Goal: Find specific page/section: Find specific page/section

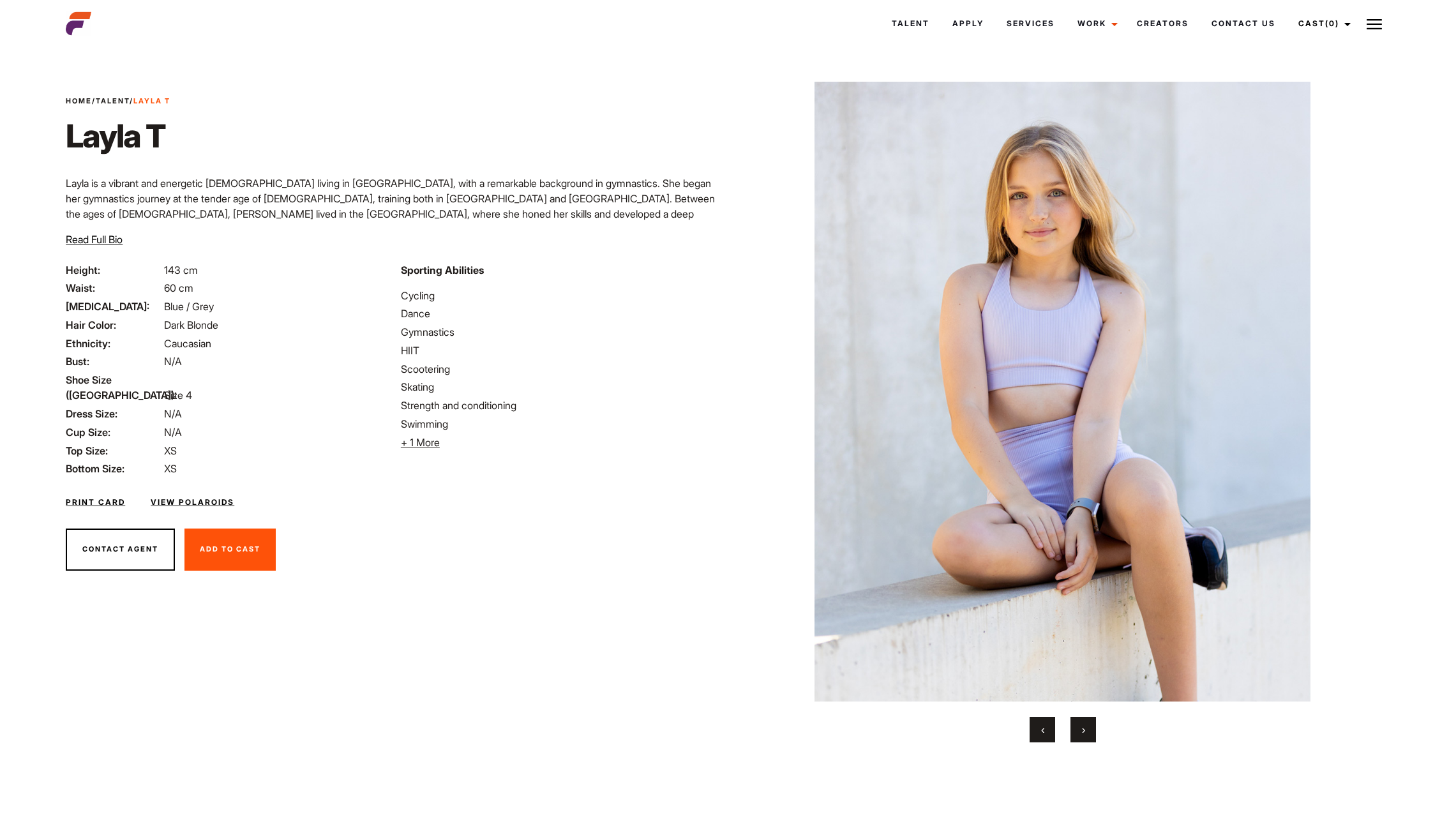
click at [117, 96] on span "Home / Talent / [PERSON_NAME]" at bounding box center [118, 101] width 104 height 11
click at [117, 101] on link "Talent" at bounding box center [113, 100] width 33 height 9
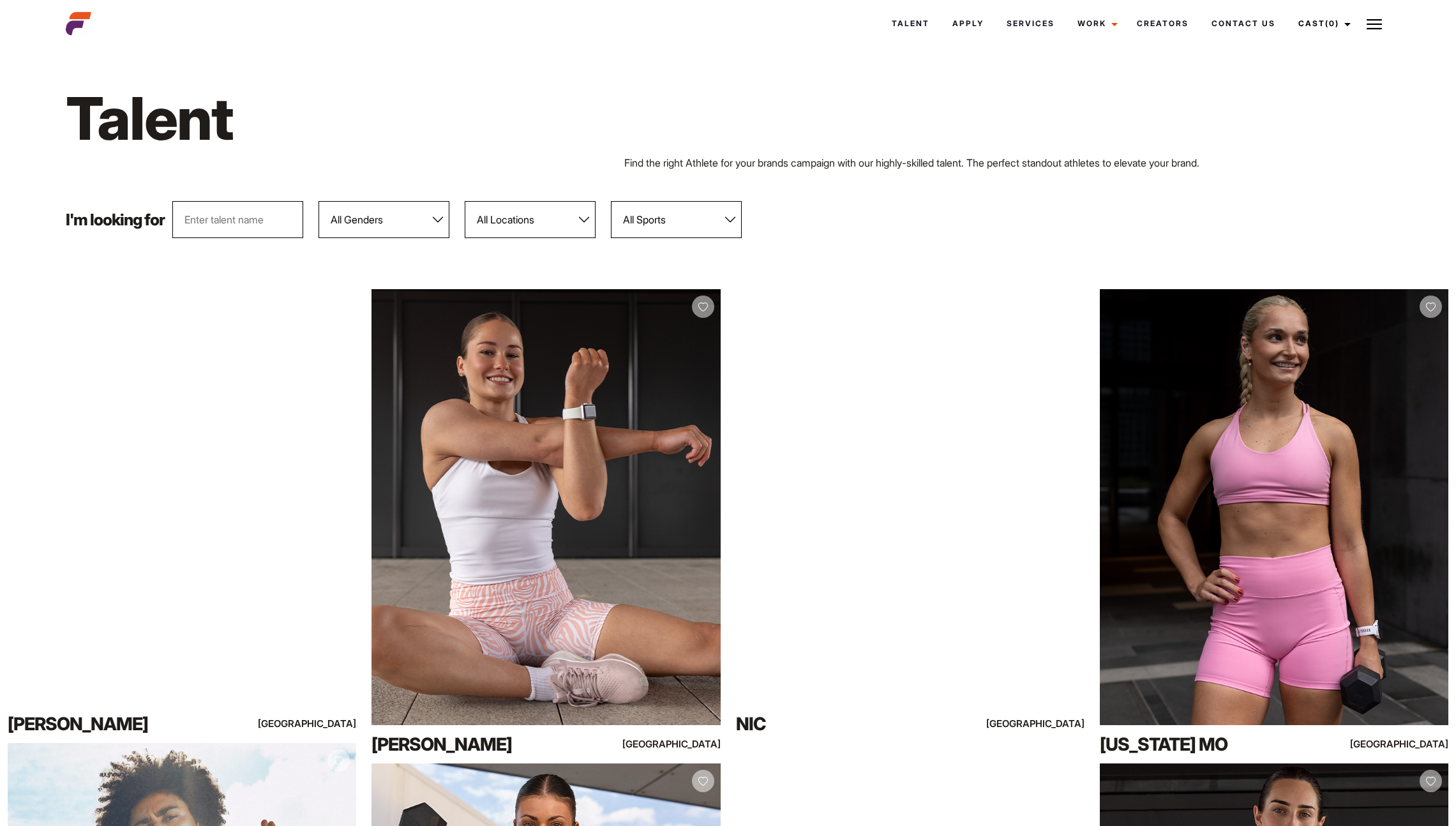
click at [394, 220] on select "All Genders [DEMOGRAPHIC_DATA] [DEMOGRAPHIC_DATA]" at bounding box center [384, 220] width 131 height 37
select select "104"
click at [319, 201] on select "All Genders [DEMOGRAPHIC_DATA] [DEMOGRAPHIC_DATA]" at bounding box center [384, 220] width 131 height 37
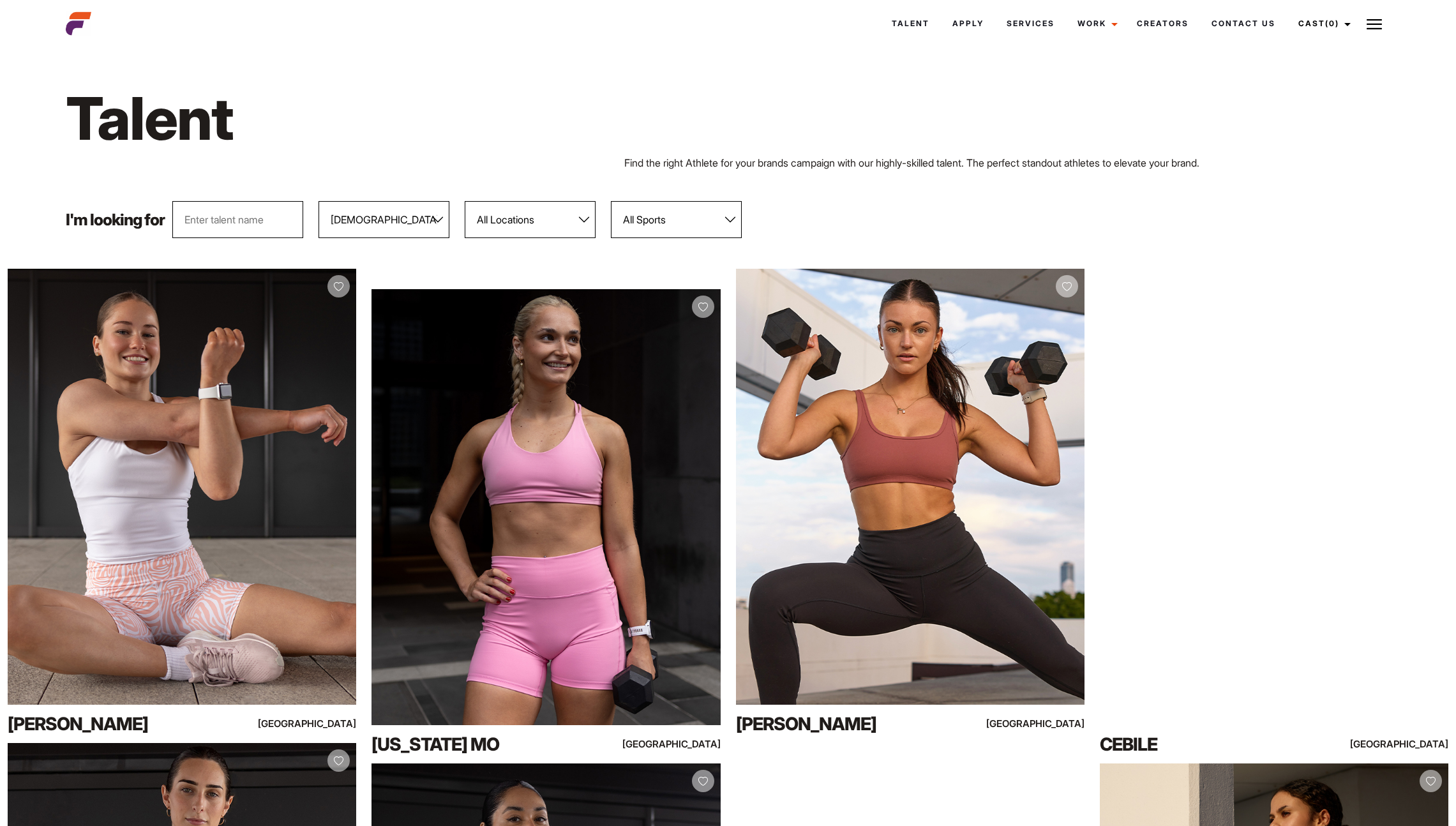
click at [415, 237] on select "All Genders [DEMOGRAPHIC_DATA] [DEMOGRAPHIC_DATA]" at bounding box center [384, 220] width 131 height 37
click at [524, 232] on select "All Locations [GEOGRAPHIC_DATA] [GEOGRAPHIC_DATA] [GEOGRAPHIC_DATA] [GEOGRAPHIC…" at bounding box center [530, 220] width 131 height 37
click at [685, 213] on select "All Sports 100 Meter Butterfly Acrobatics Aerial awareness Aerobics AFL Aflw Am…" at bounding box center [676, 220] width 131 height 37
click at [759, 128] on h1 "Talent" at bounding box center [449, 119] width 766 height 74
click at [1385, 26] on button at bounding box center [1374, 23] width 32 height 32
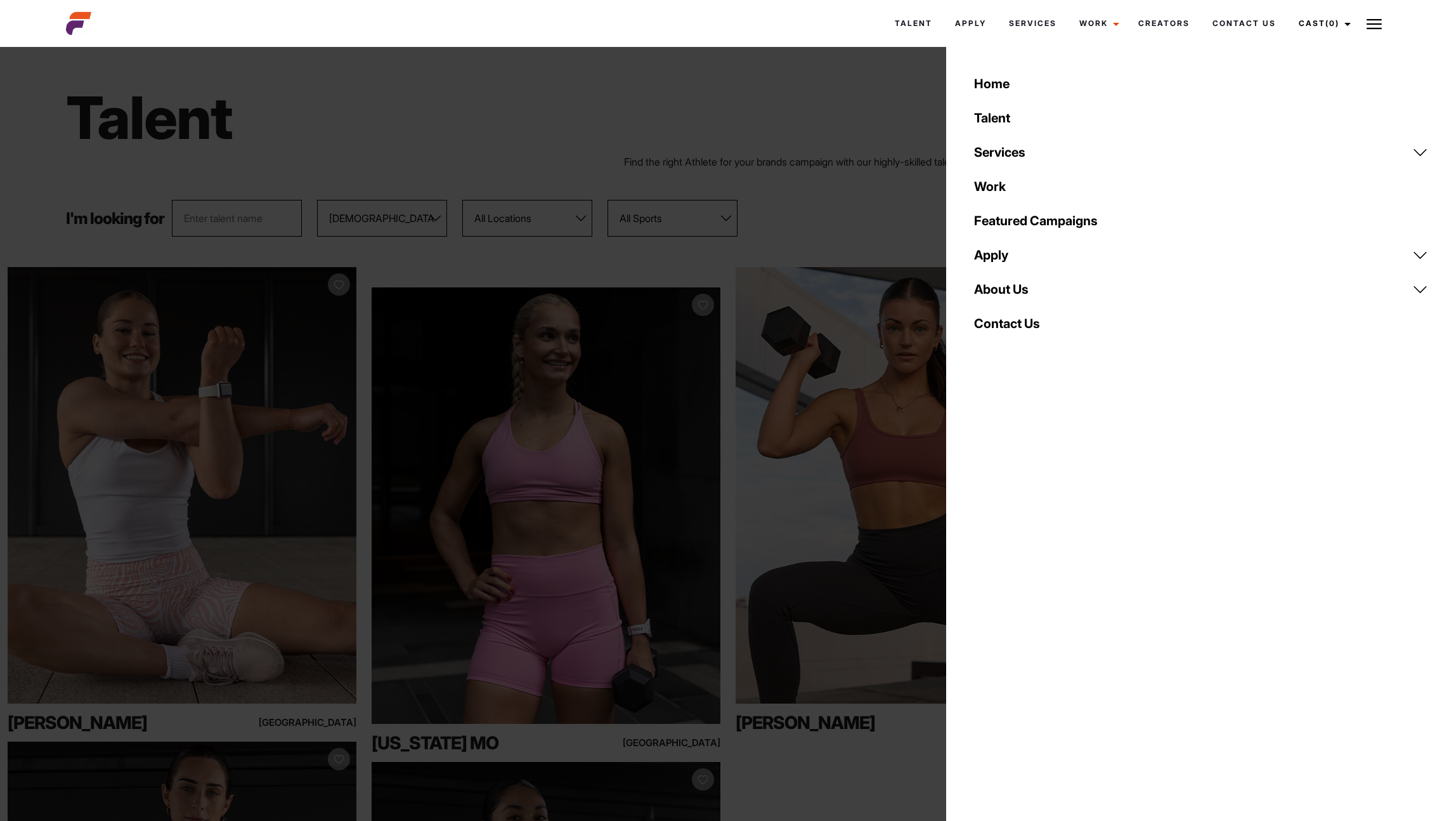
click at [1019, 118] on link "Talent" at bounding box center [1201, 117] width 469 height 34
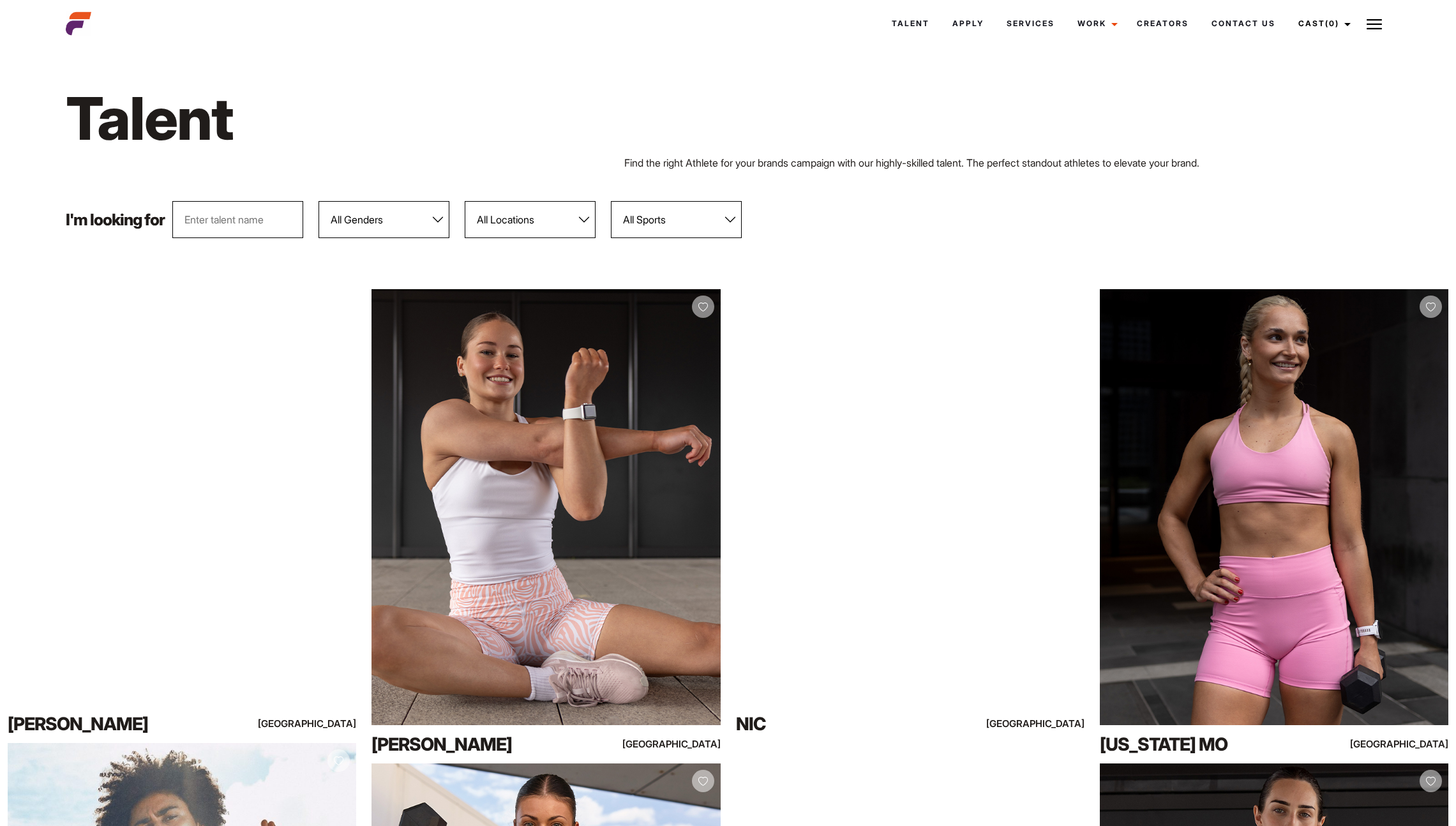
click at [634, 203] on select "All Sports 100 Meter Butterfly Acrobatics Aerial awareness Aerobics AFL Aflw Am…" at bounding box center [676, 220] width 131 height 37
click at [612, 201] on select "All Sports 100 Meter Butterfly Acrobatics Aerial awareness Aerobics AFL Aflw Am…" at bounding box center [676, 220] width 131 height 37
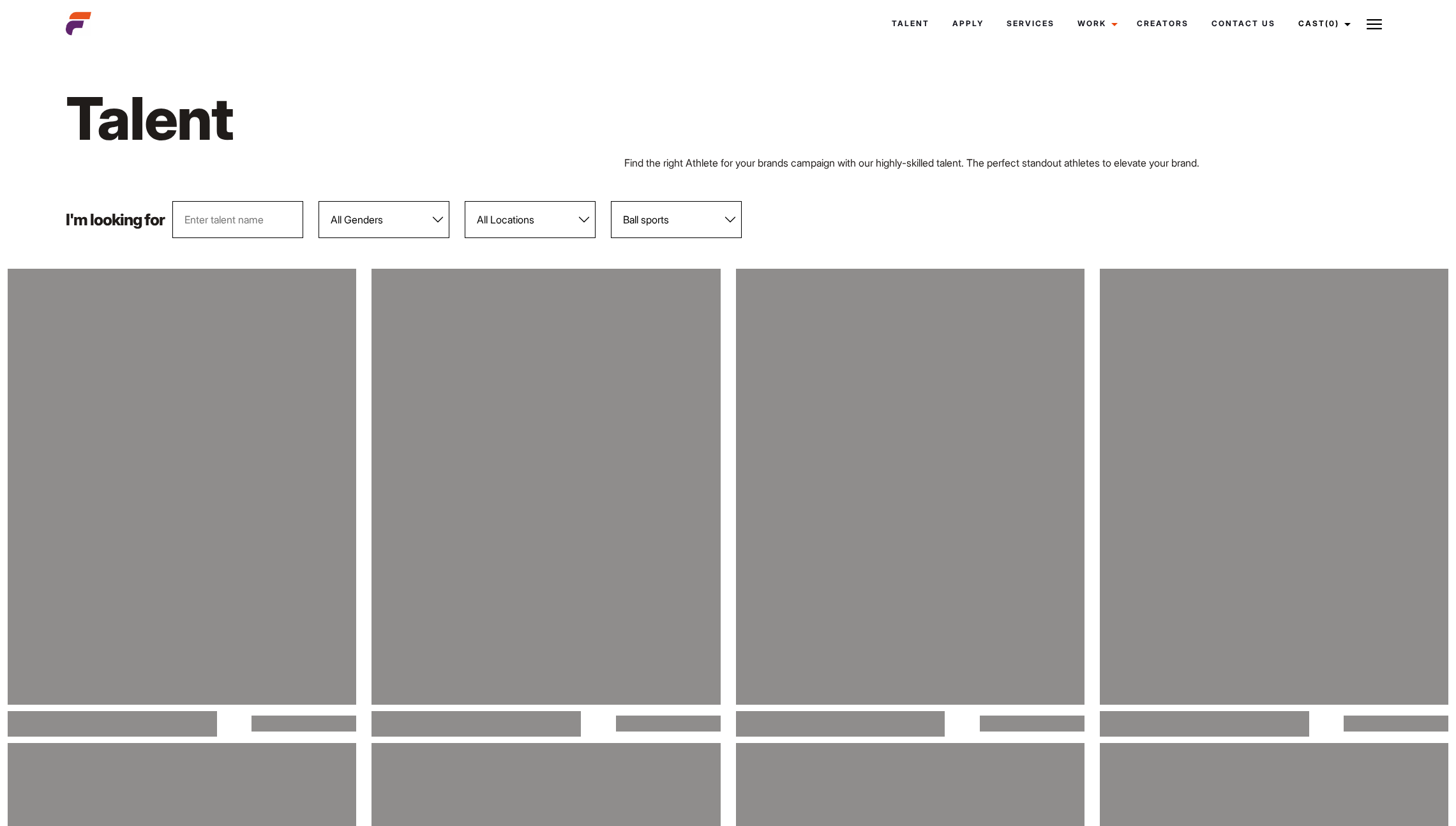
click at [661, 222] on select "All Sports 100 Meter Butterfly Acrobatics Aerial awareness Aerobics AFL Aflw Am…" at bounding box center [676, 220] width 131 height 37
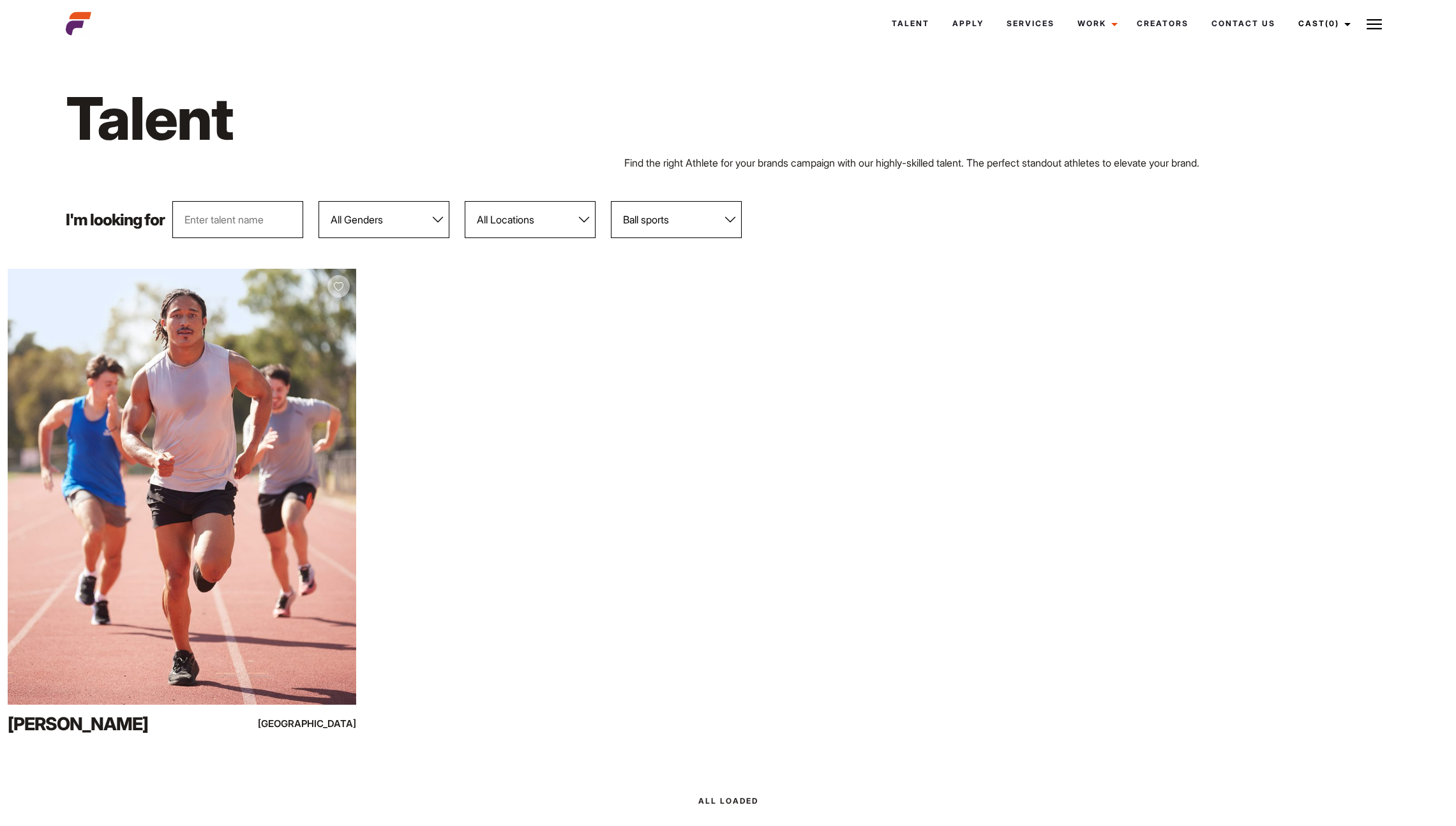
select select "19"
click at [612, 201] on select "All Sports 100 Meter Butterfly Acrobatics Aerial awareness Aerobics AFL Aflw Am…" at bounding box center [676, 220] width 131 height 37
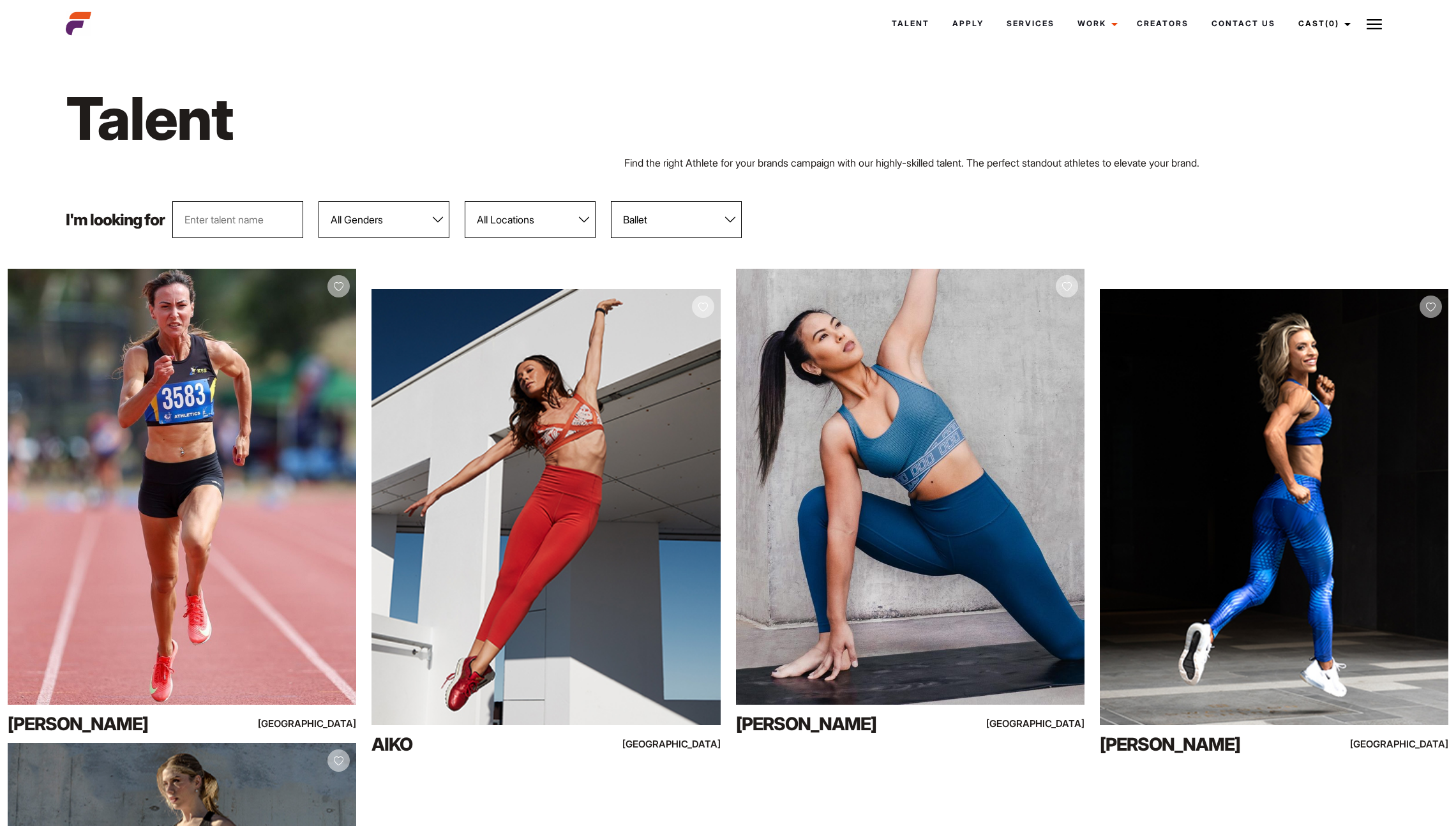
click at [369, 222] on select "All Genders [DEMOGRAPHIC_DATA] [DEMOGRAPHIC_DATA]" at bounding box center [384, 220] width 131 height 37
select select "104"
click at [319, 201] on select "All Genders [DEMOGRAPHIC_DATA] [DEMOGRAPHIC_DATA]" at bounding box center [384, 220] width 131 height 37
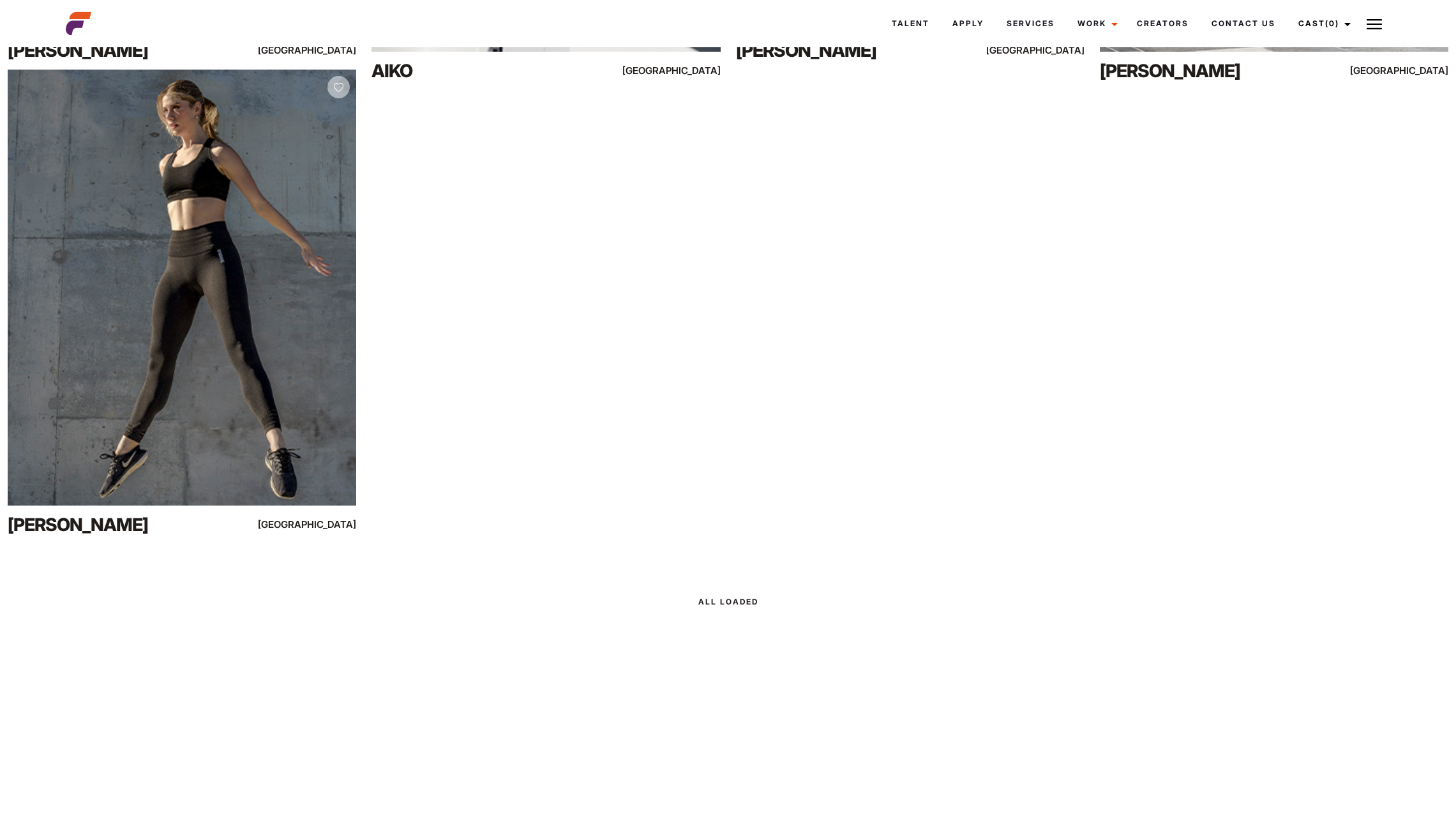
scroll to position [481, 0]
